Goal: Task Accomplishment & Management: Complete application form

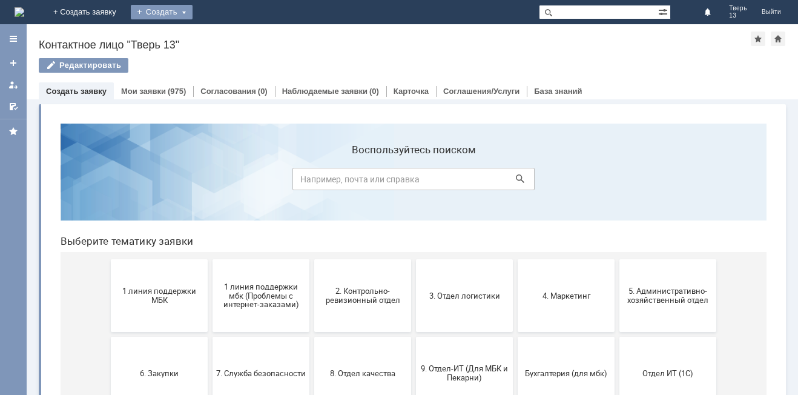
click at [193, 15] on div "Создать" at bounding box center [162, 12] width 62 height 15
click at [225, 37] on link "Заявка" at bounding box center [179, 36] width 92 height 15
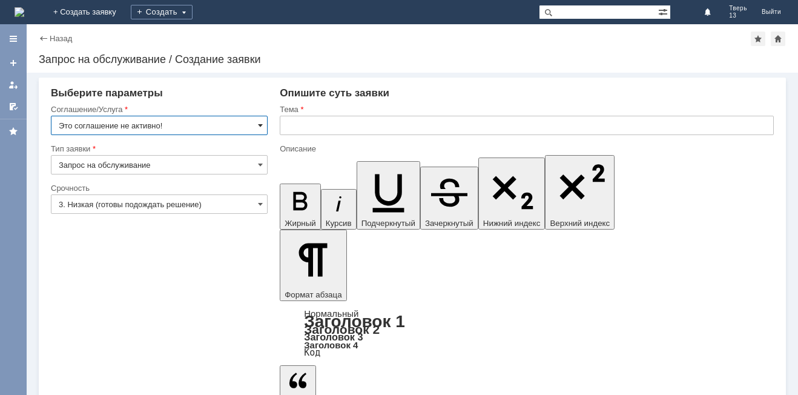
click at [260, 124] on span at bounding box center [260, 125] width 5 height 10
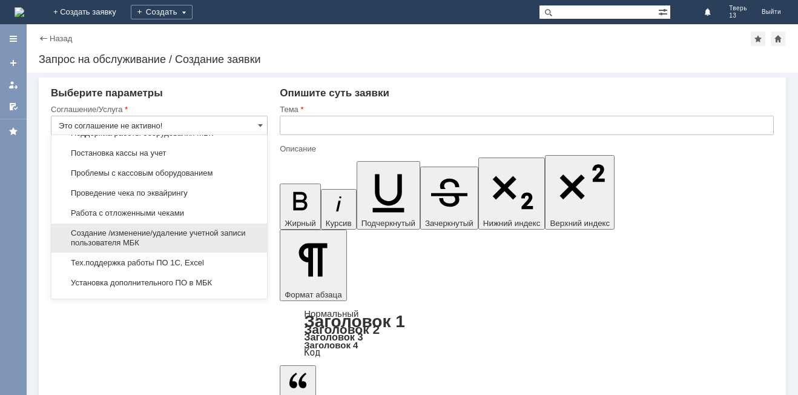
scroll to position [1392, 0]
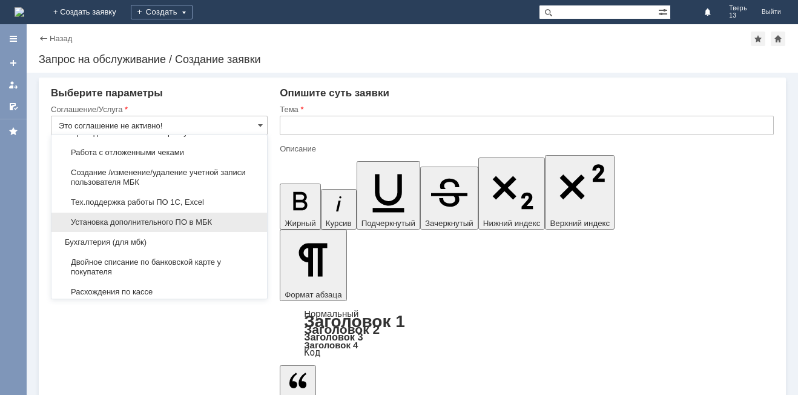
click at [178, 227] on span "Установка дополнительного ПО в МБК" at bounding box center [159, 222] width 201 height 10
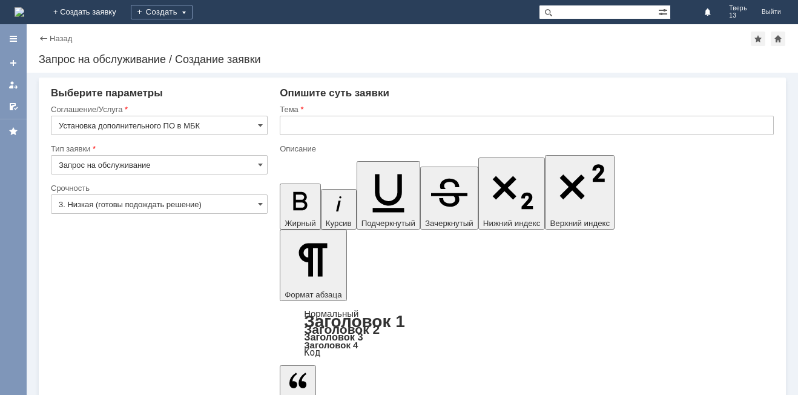
type input "Установка дополнительного ПО в МБК"
click at [263, 205] on input "3. Низкая (готовы подождать решение)" at bounding box center [159, 203] width 217 height 19
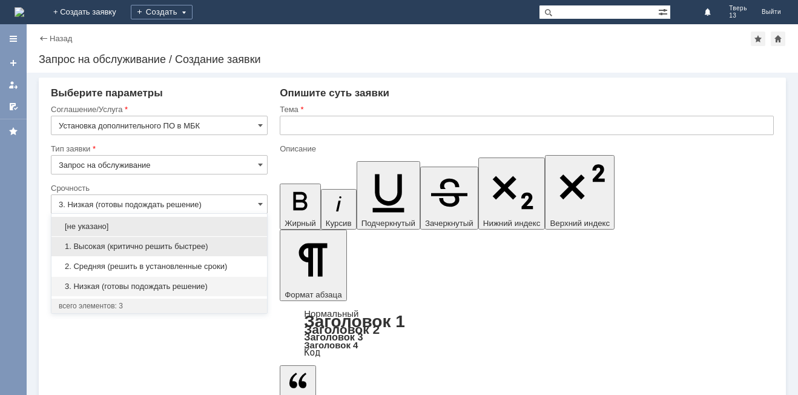
click at [106, 248] on span "1. Высокая (критично решить быстрее)" at bounding box center [159, 247] width 201 height 10
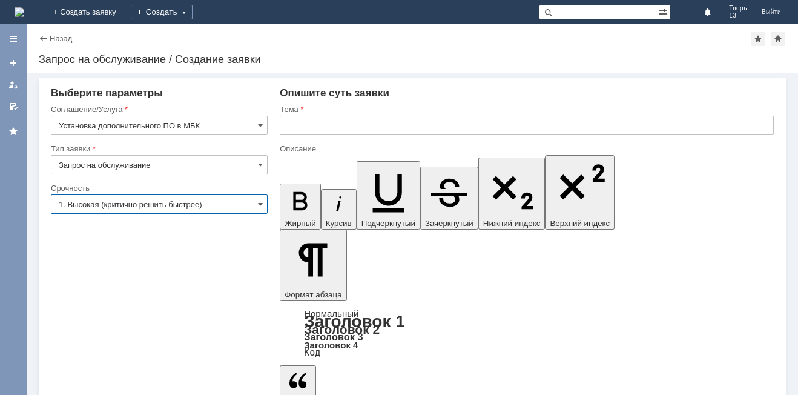
type input "1. Высокая (критично решить быстрее)"
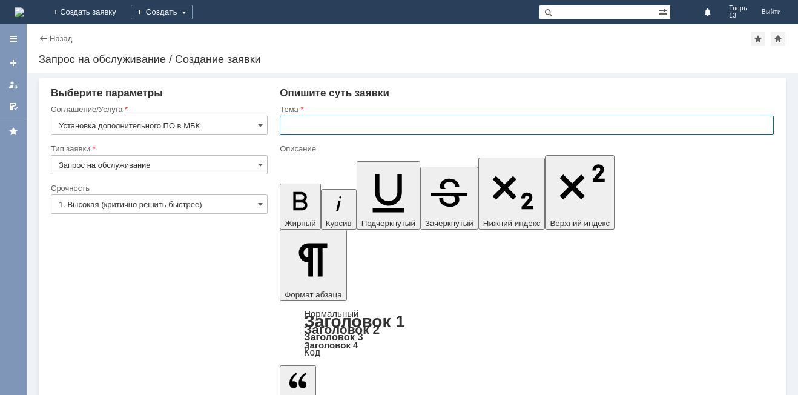
click at [301, 120] on input "text" at bounding box center [527, 125] width 494 height 19
type input "установка инкассационного файла"
